Goal: Information Seeking & Learning: Learn about a topic

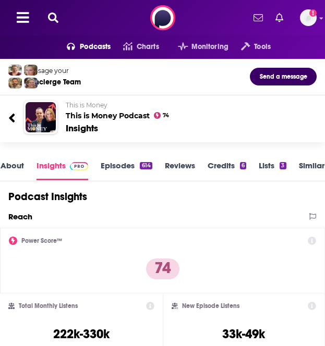
click at [52, 16] on icon at bounding box center [53, 18] width 10 height 10
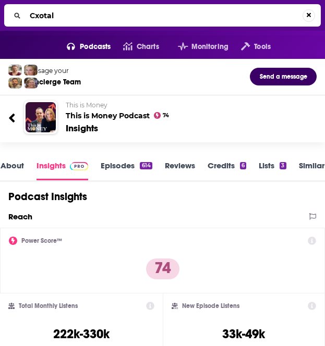
type input "Cxotalk"
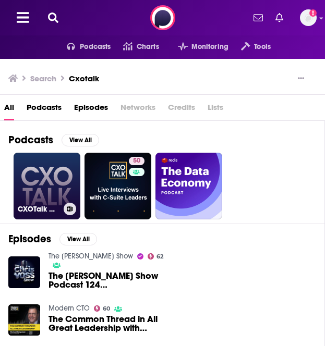
click at [55, 179] on link "CXOTalk CIO" at bounding box center [47, 186] width 67 height 67
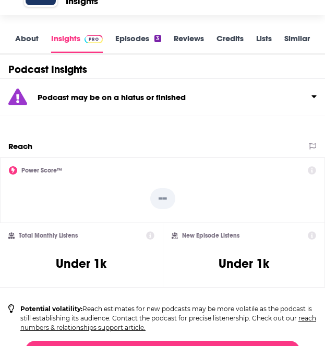
scroll to position [57, 0]
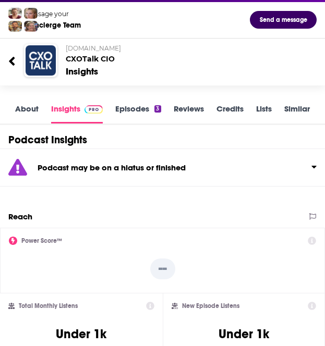
click at [144, 105] on link "Episodes 3" at bounding box center [137, 114] width 45 height 20
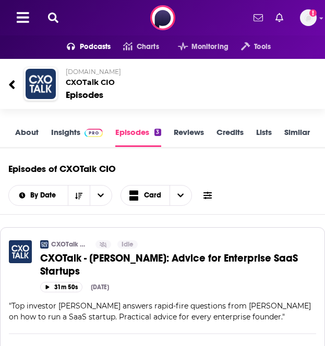
click at [200, 159] on div "Episodes of CXOTalk CIO By Date Card" at bounding box center [162, 185] width 308 height 57
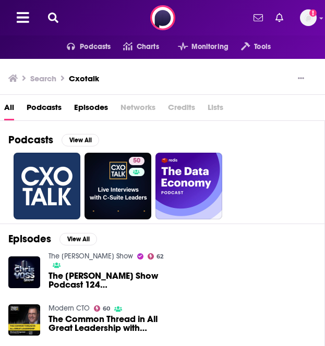
click at [54, 21] on icon at bounding box center [53, 18] width 10 height 10
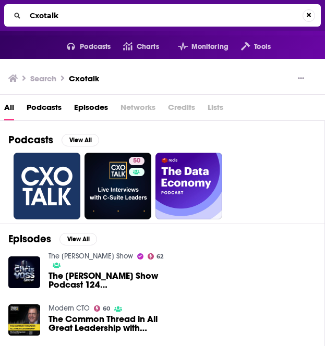
drag, startPoint x: 67, startPoint y: 18, endPoint x: 11, endPoint y: 18, distance: 55.8
click at [11, 18] on div "Cxotalk" at bounding box center [162, 15] width 317 height 22
type input "tech talks daily"
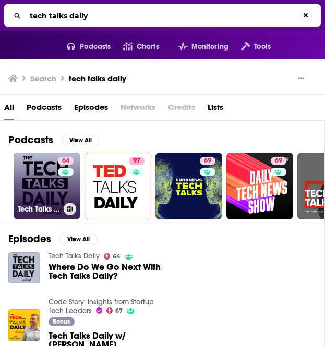
click at [37, 187] on link "64 Tech Talks Daily" at bounding box center [47, 186] width 67 height 67
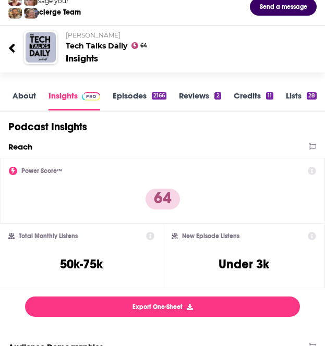
scroll to position [75, 0]
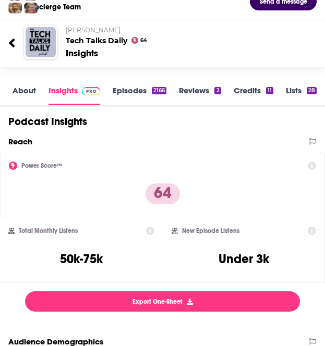
click at [100, 138] on div "Reach" at bounding box center [157, 142] width 298 height 10
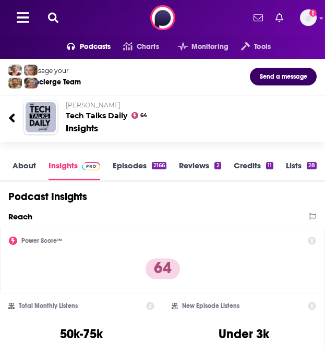
click at [57, 16] on icon at bounding box center [53, 18] width 10 height 10
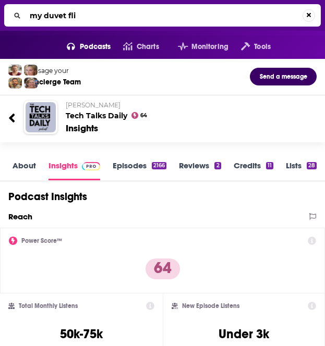
type input "my duvet flip"
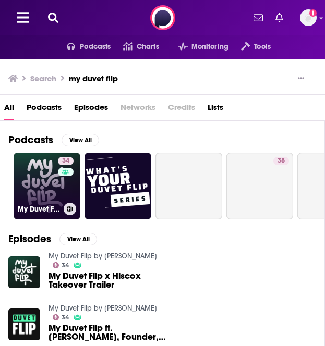
click at [40, 190] on link "34 My Duvet Flip by [PERSON_NAME]" at bounding box center [47, 186] width 67 height 67
